Goal: Find specific page/section: Find specific page/section

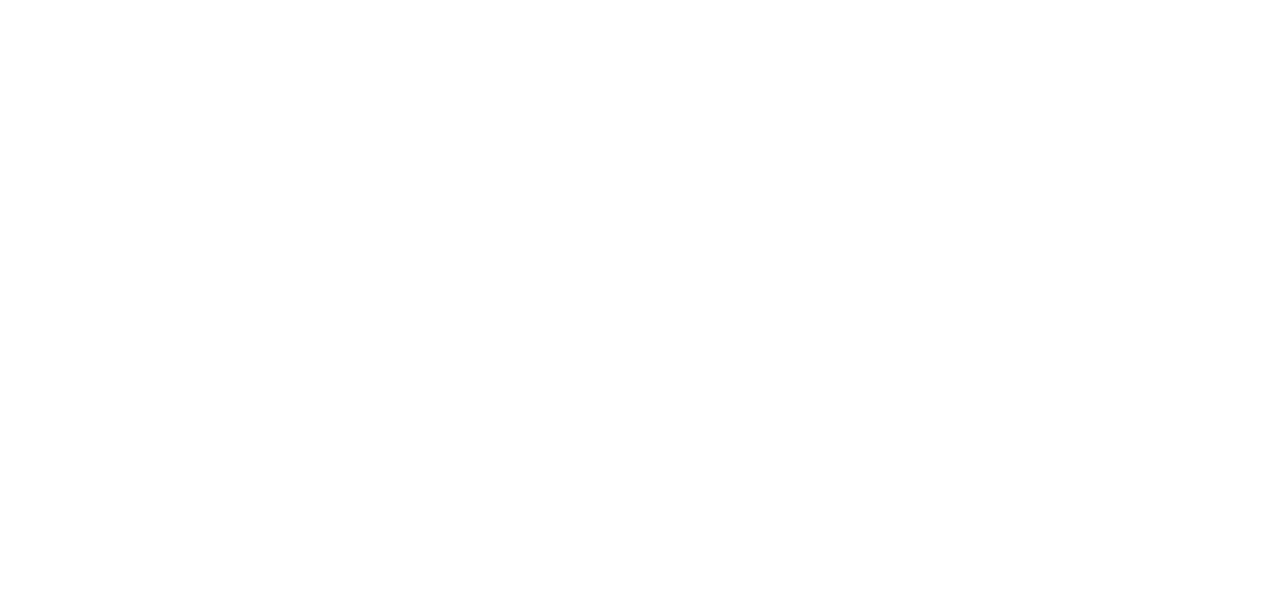
click at [549, 0] on html at bounding box center [643, 0] width 1286 height 0
click at [62, 0] on html at bounding box center [643, 0] width 1286 height 0
